Goal: Task Accomplishment & Management: Manage account settings

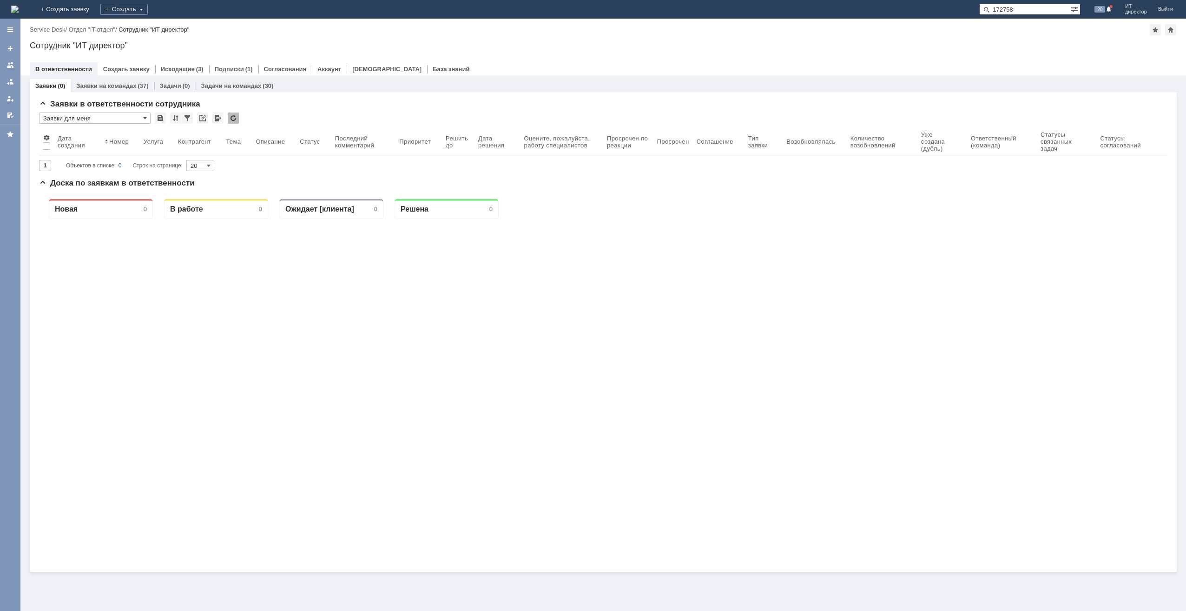
type input "172758"
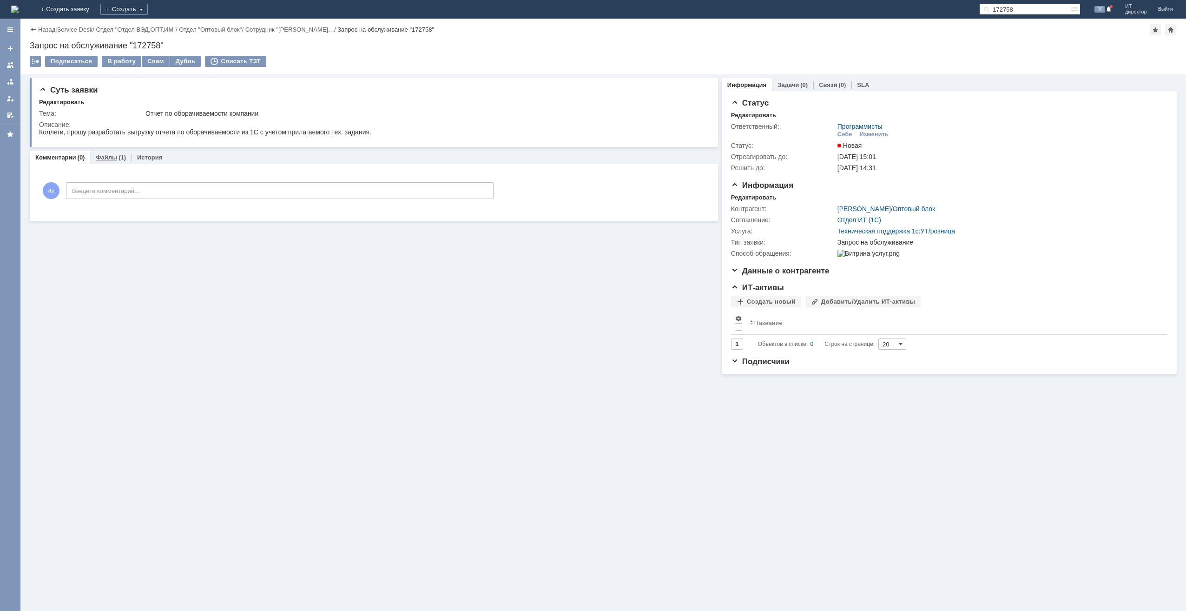
click at [125, 154] on div "Файлы (1)" at bounding box center [110, 157] width 41 height 13
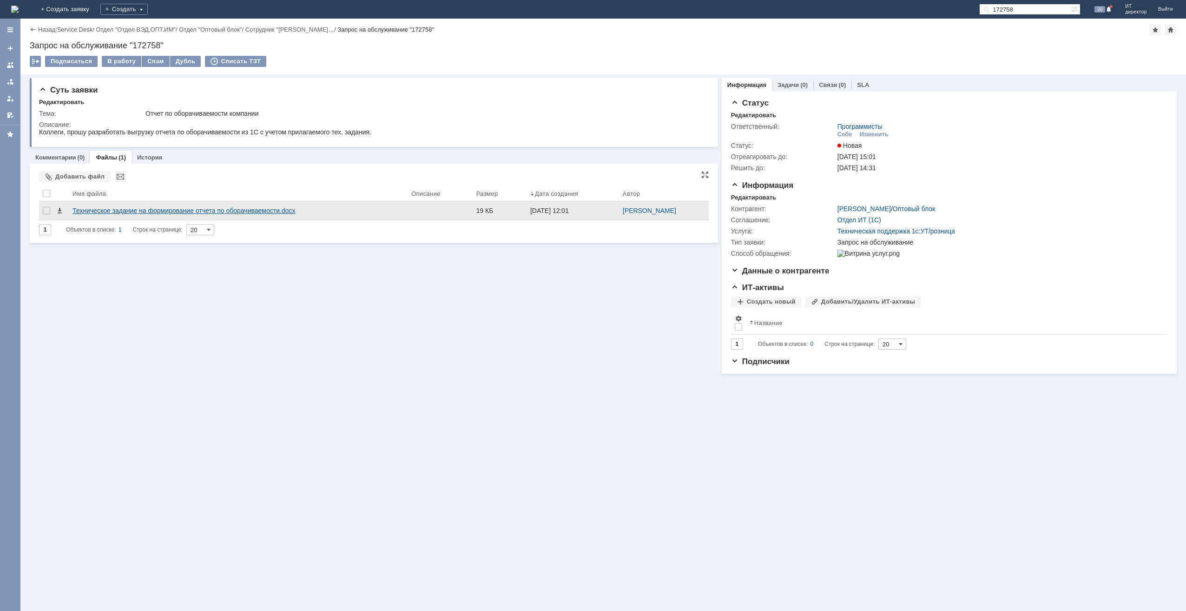
click at [113, 209] on div "Техническое задание на формирование отчета по оборачиваемости.docx" at bounding box center [238, 210] width 331 height 7
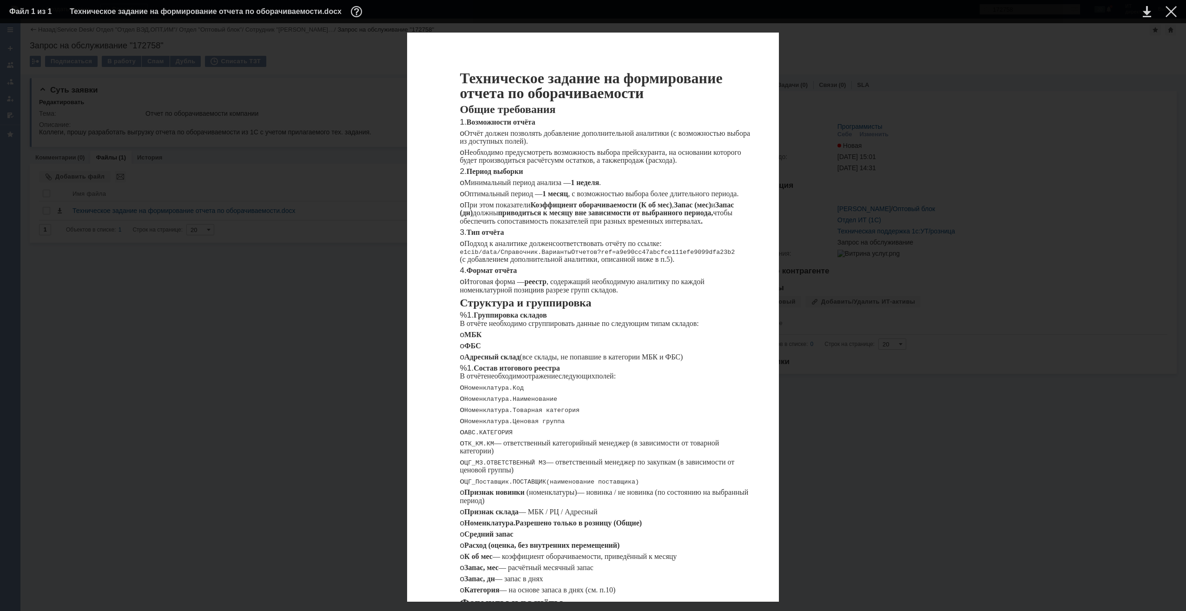
scroll to position [46, 0]
click at [495, 249] on span "e1cib/data/Справочник.ВариантыОтчетов?ref=a9e90cc47abcfce111efe9099dfa23b2" at bounding box center [597, 252] width 275 height 7
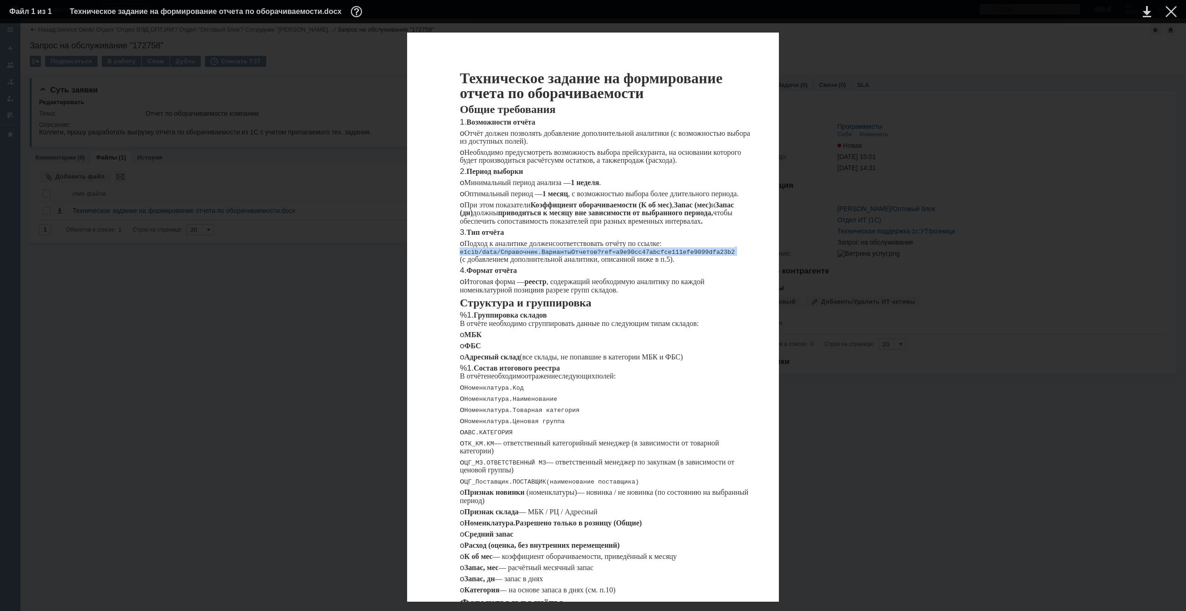
click at [495, 249] on span "e1cib/data/Справочник.ВариантыОтчетов?ref=a9e90cc47abcfce111efe9099dfa23b2" at bounding box center [597, 252] width 275 height 7
copy span "e1cib/data/Справочник.ВариантыОтчетов?ref=a9e90cc47abcfce111efe9099dfa23b2"
click at [784, 417] on div "Техническое задание на формирование отчета по оборачиваемости Общие требования …" at bounding box center [593, 490] width 1168 height 915
click at [790, 416] on div "Техническое задание на формирование отчета по оборачиваемости Общие требования …" at bounding box center [593, 490] width 1168 height 915
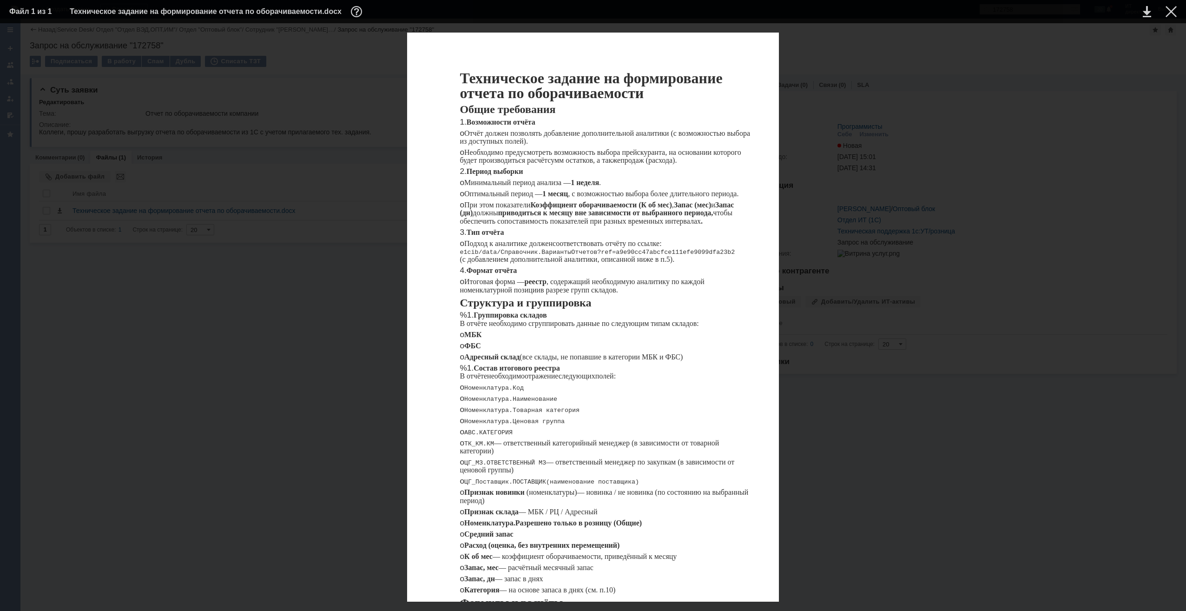
click at [733, 346] on p "o ФБС" at bounding box center [606, 346] width 293 height 8
click at [1171, 13] on div at bounding box center [1171, 11] width 11 height 11
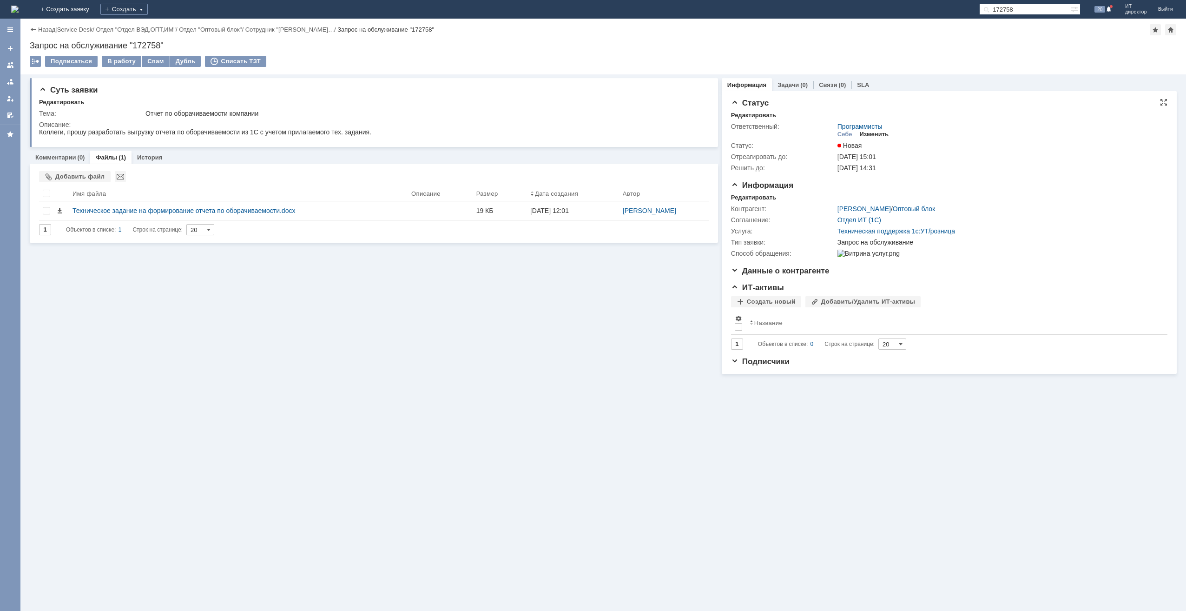
click at [864, 134] on div "Изменить" at bounding box center [874, 134] width 29 height 7
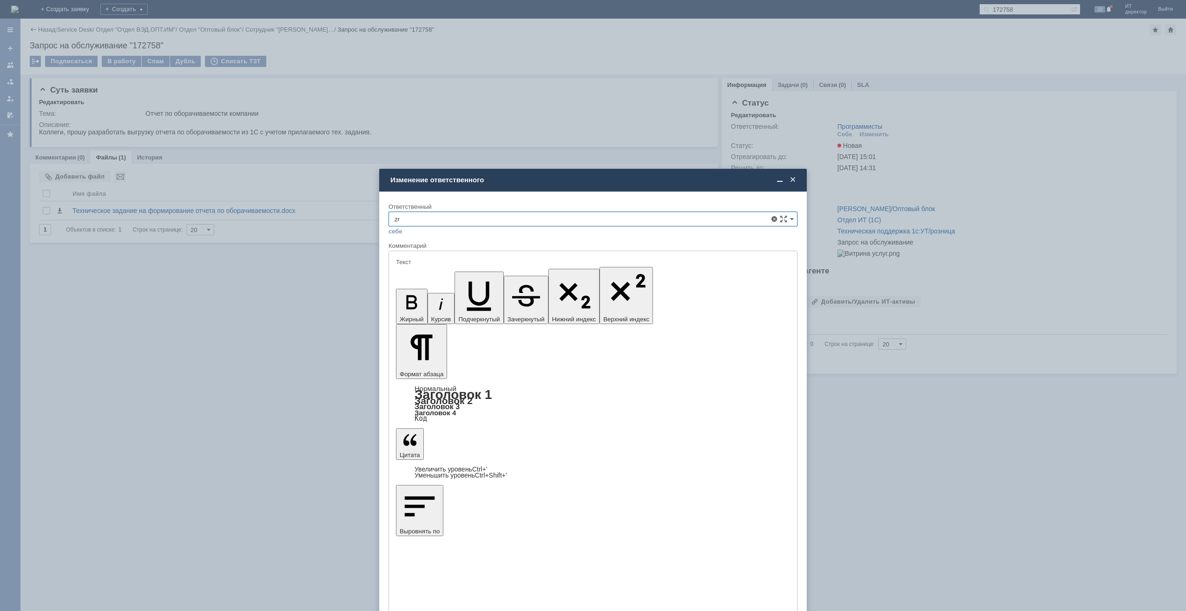
type input "z"
click at [430, 289] on div "[PERSON_NAME]" at bounding box center [593, 286] width 408 height 15
type input "[PERSON_NAME]"
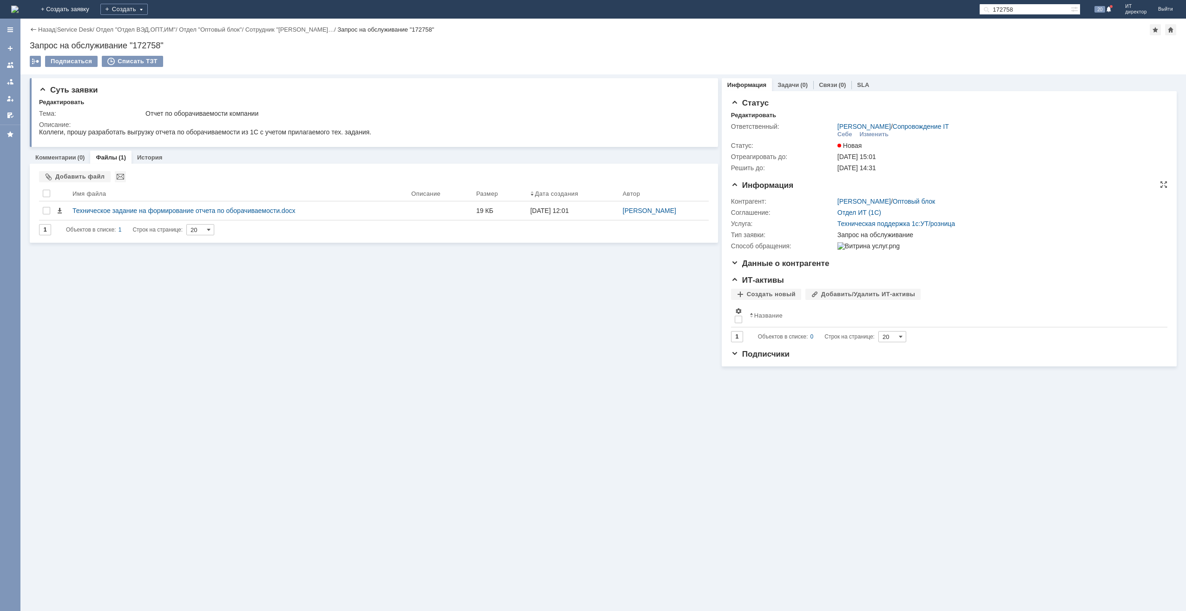
click at [889, 205] on td "[PERSON_NAME] / Оптовый блок" at bounding box center [1000, 201] width 328 height 11
click at [887, 203] on link "[PERSON_NAME]" at bounding box center [864, 201] width 53 height 7
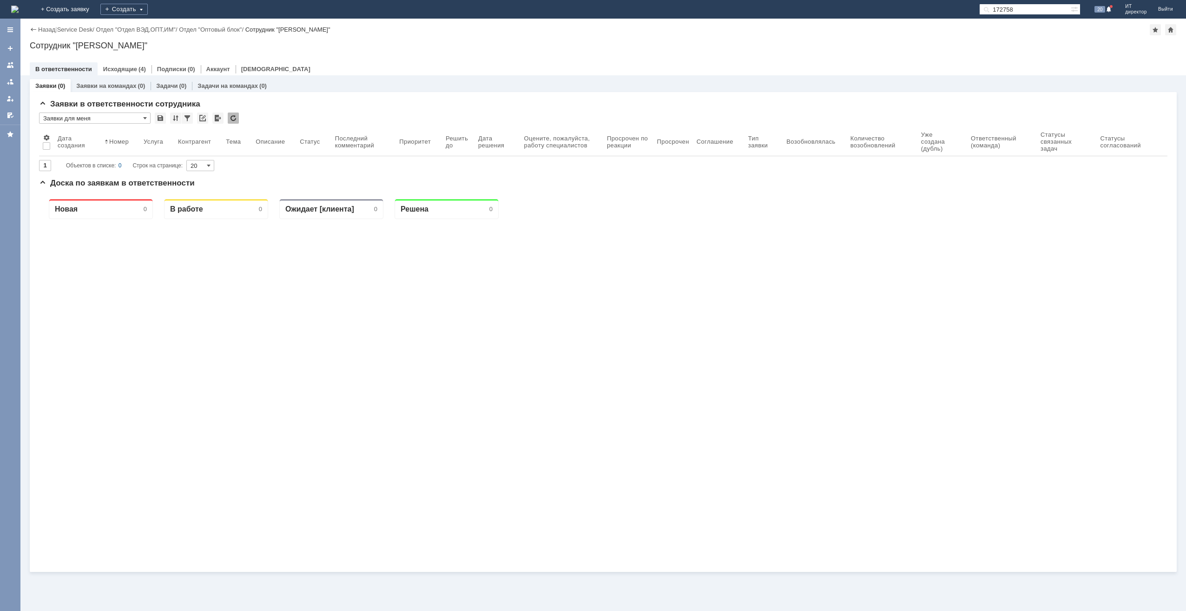
click at [19, 13] on img at bounding box center [14, 9] width 7 height 7
click at [117, 80] on div "Заявки на командах (36)" at bounding box center [112, 85] width 83 height 13
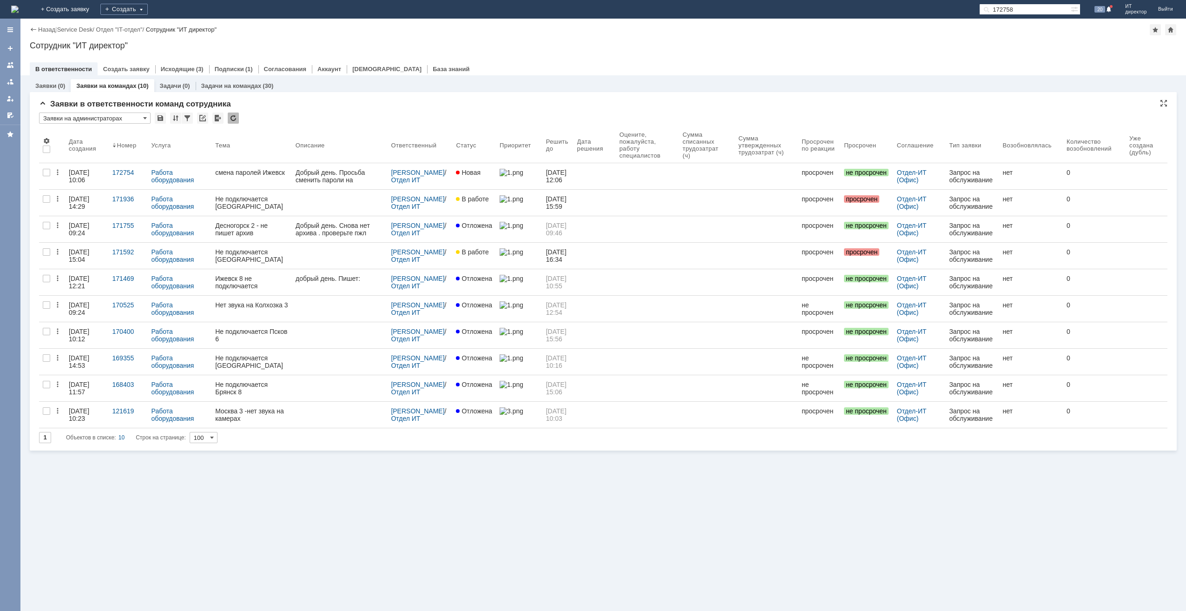
click at [137, 118] on input "Заявки на администраторах" at bounding box center [95, 117] width 112 height 11
click at [122, 190] on span "Заявки на программистах" at bounding box center [94, 193] width 99 height 7
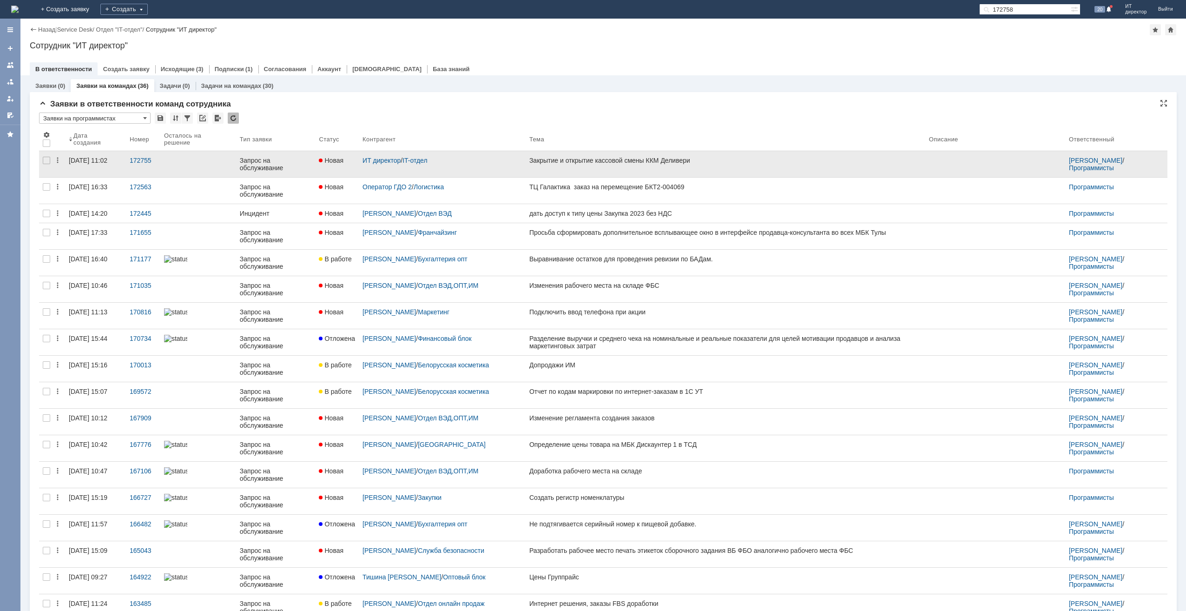
type input "Заявки на программистах"
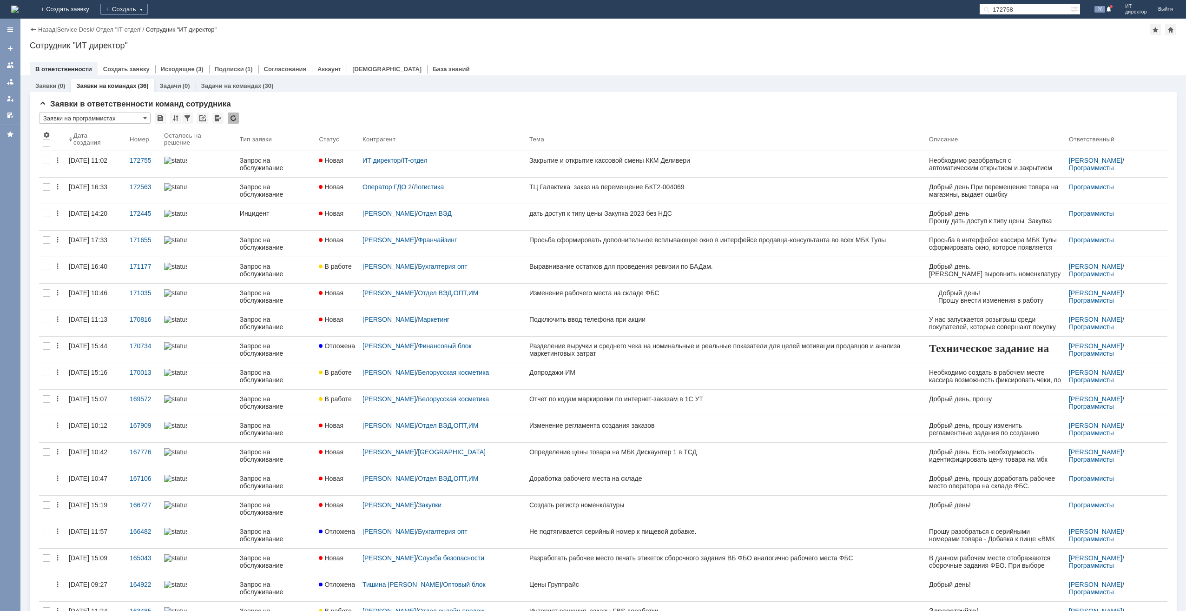
click at [1016, 9] on input "172758" at bounding box center [1025, 9] width 92 height 11
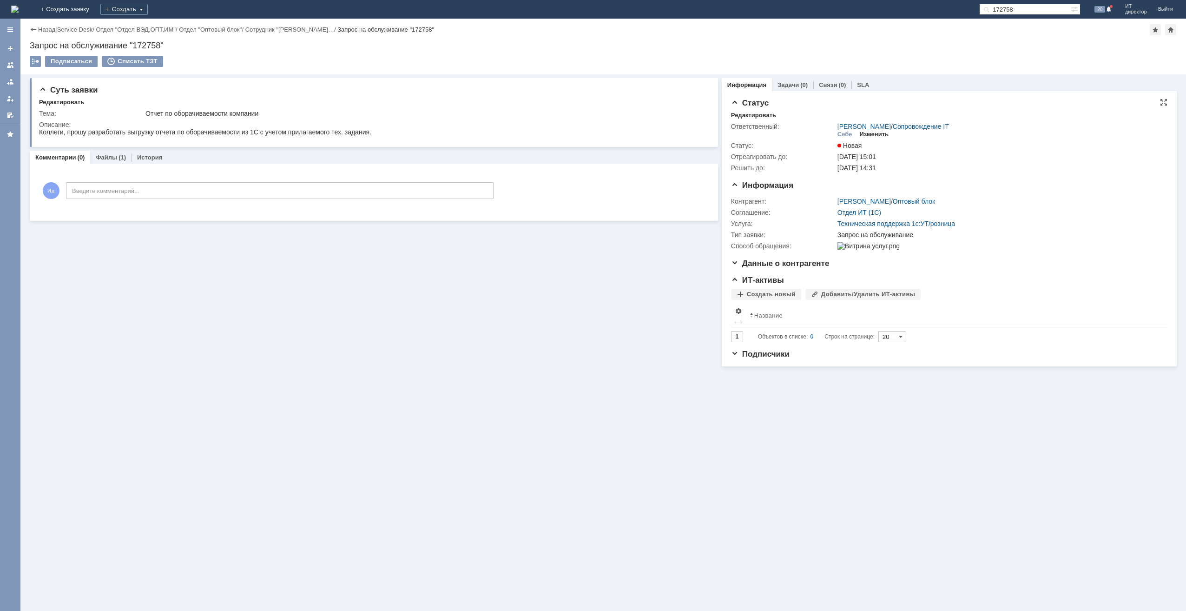
click at [863, 132] on div "Изменить" at bounding box center [874, 134] width 29 height 7
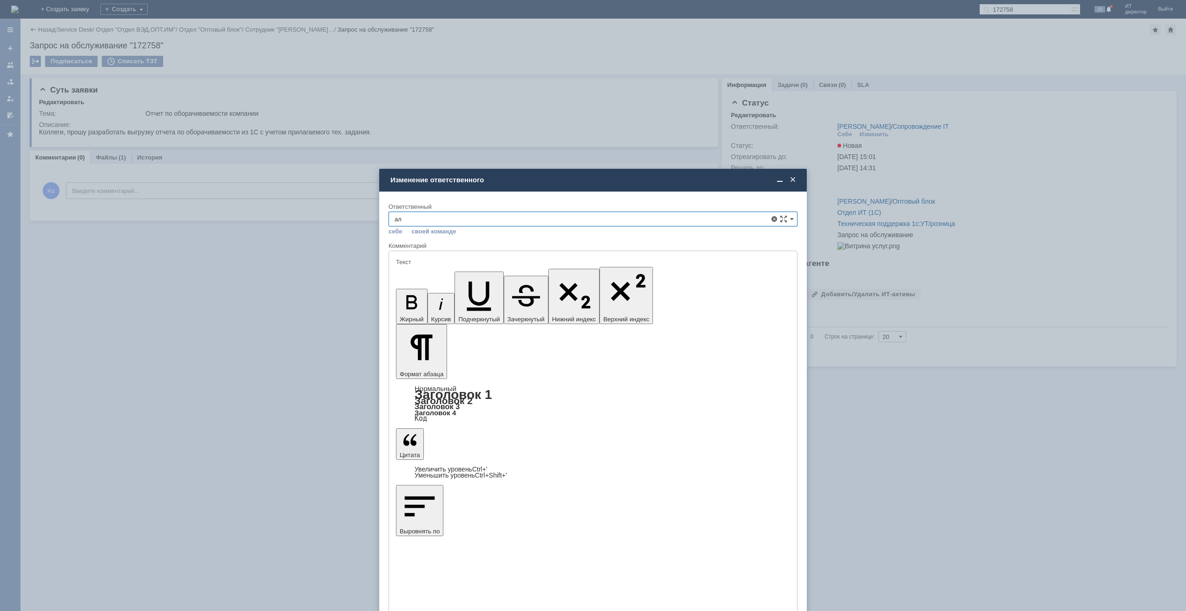
type input "[PERSON_NAME]"
click at [505, 301] on span "Программисты" at bounding box center [593, 302] width 397 height 7
type input "Программисты"
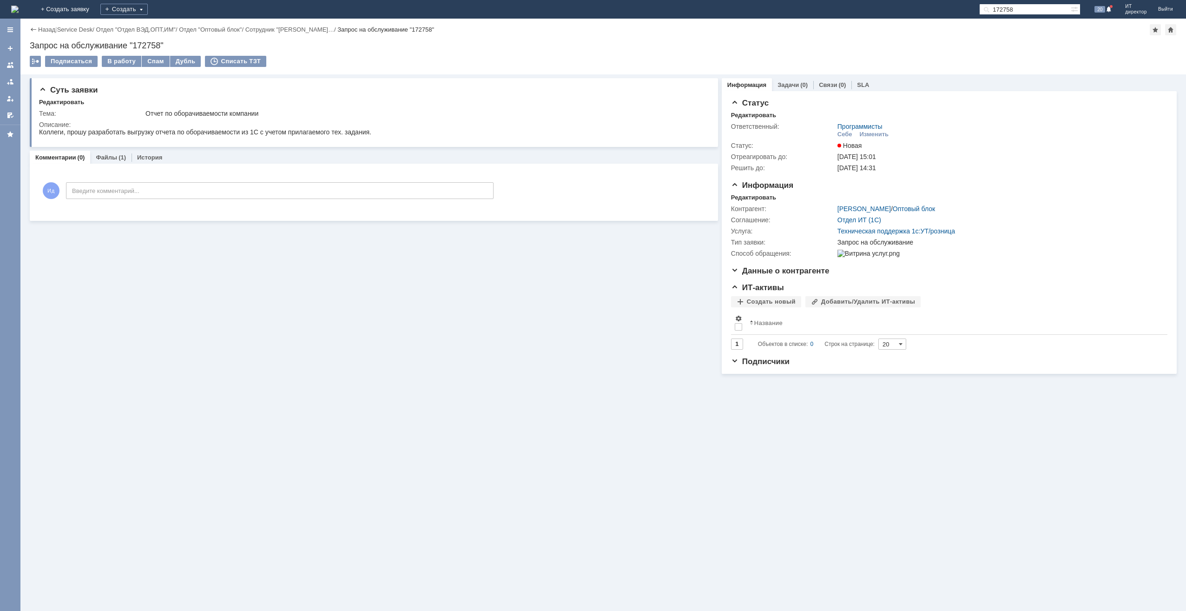
click at [1007, 6] on input "172758" at bounding box center [1025, 9] width 92 height 11
